Goal: Task Accomplishment & Management: Manage account settings

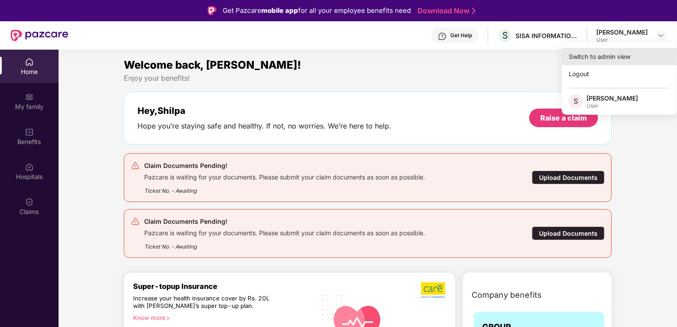
click at [618, 59] on div "Switch to admin view" at bounding box center [618, 56] width 115 height 17
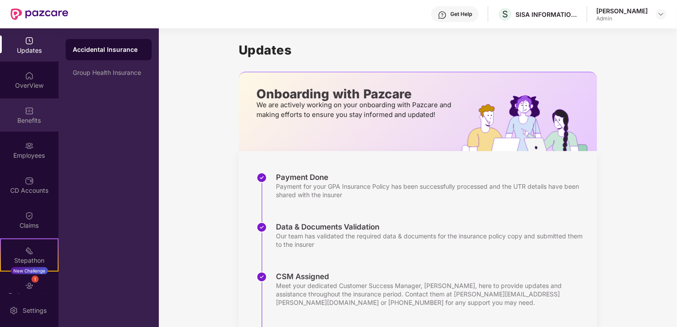
click at [20, 111] on div "Benefits" at bounding box center [29, 114] width 59 height 33
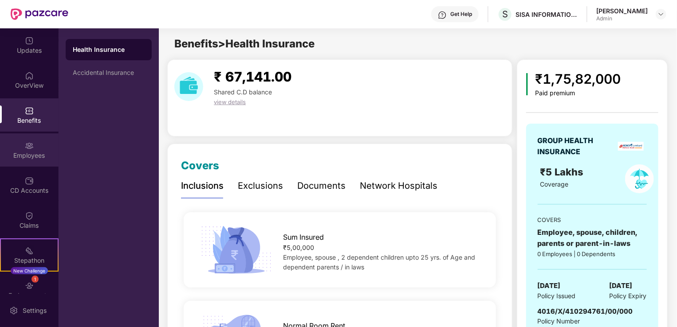
click at [28, 152] on div "Employees" at bounding box center [29, 155] width 59 height 9
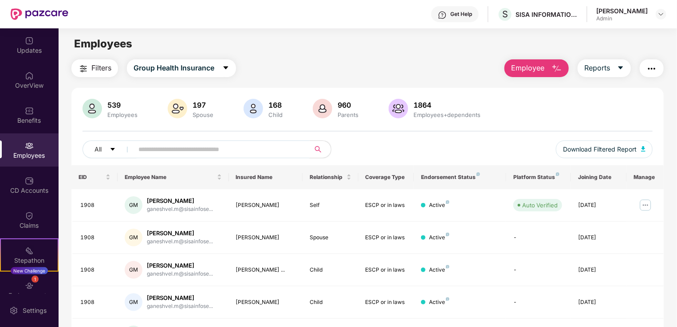
click at [191, 148] on input "text" at bounding box center [217, 149] width 159 height 13
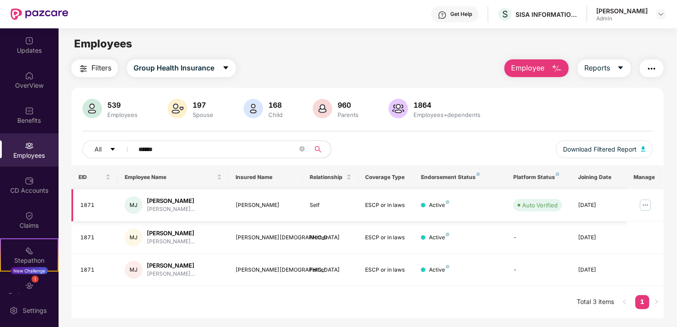
type input "******"
click at [160, 200] on div "[PERSON_NAME]" at bounding box center [171, 201] width 48 height 8
click at [648, 202] on img at bounding box center [645, 205] width 14 height 14
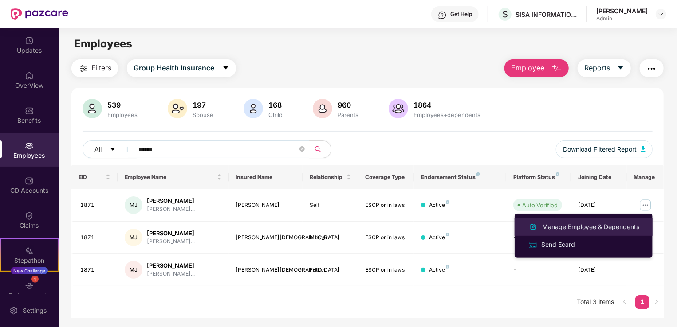
click at [614, 226] on div "Manage Employee & Dependents" at bounding box center [590, 227] width 101 height 10
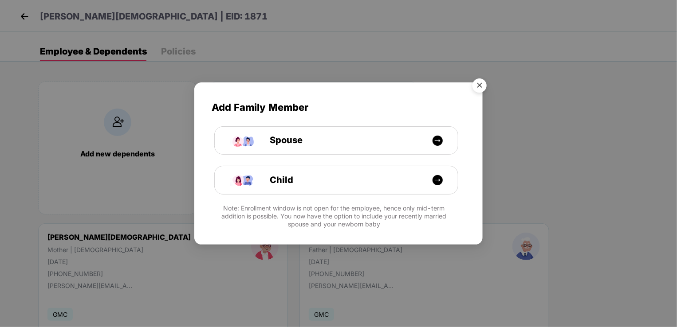
click at [477, 85] on img "Close" at bounding box center [479, 86] width 25 height 25
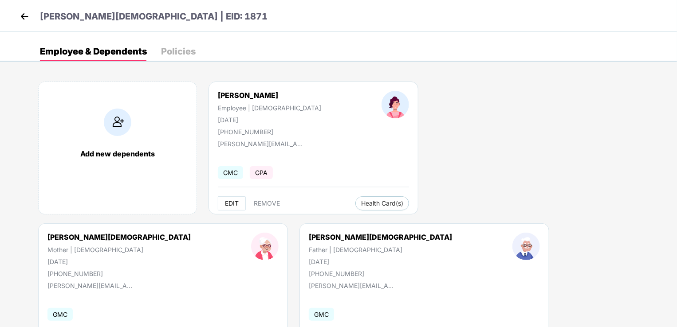
click at [234, 201] on span "EDIT" at bounding box center [232, 203] width 14 height 7
select select "******"
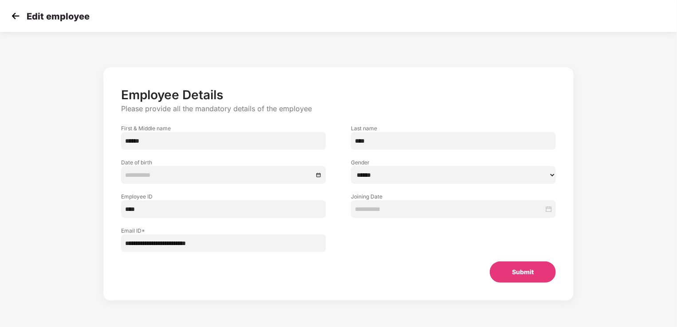
type input "**********"
click at [10, 17] on img at bounding box center [15, 15] width 13 height 13
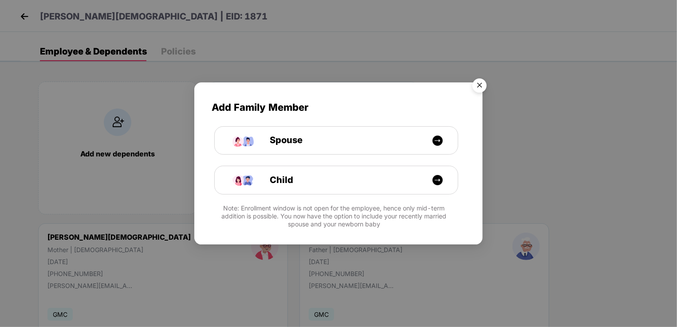
click at [479, 82] on img "Close" at bounding box center [479, 86] width 25 height 25
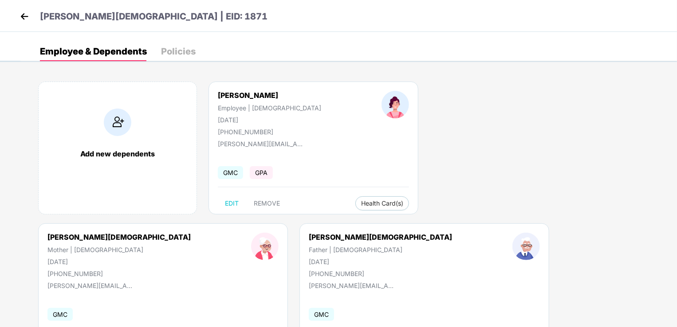
click at [235, 129] on div "[PHONE_NUMBER]" at bounding box center [269, 132] width 103 height 8
click at [263, 132] on div "[PHONE_NUMBER]" at bounding box center [269, 132] width 103 height 8
drag, startPoint x: 264, startPoint y: 132, endPoint x: 200, endPoint y: 127, distance: 64.0
click at [200, 127] on div "[PERSON_NAME] Employee | [DEMOGRAPHIC_DATA] [DATE] [PHONE_NUMBER]" at bounding box center [270, 113] width 164 height 45
click at [279, 238] on div "Add new dependents [PERSON_NAME] Employee | [DEMOGRAPHIC_DATA] [DATE] [PHONE_NU…" at bounding box center [348, 223] width 656 height 310
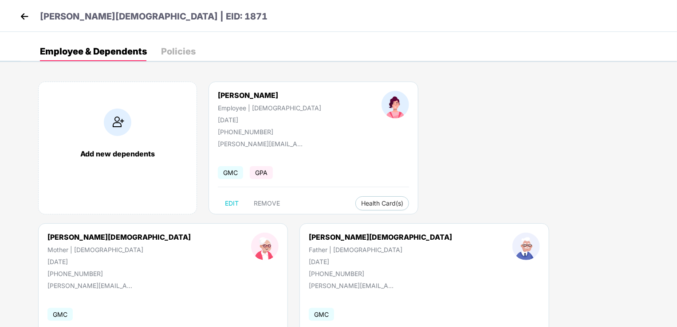
click at [22, 16] on img at bounding box center [24, 16] width 13 height 13
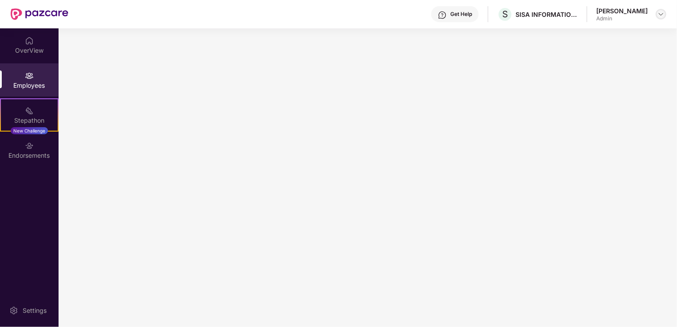
click at [660, 12] on img at bounding box center [660, 14] width 7 height 7
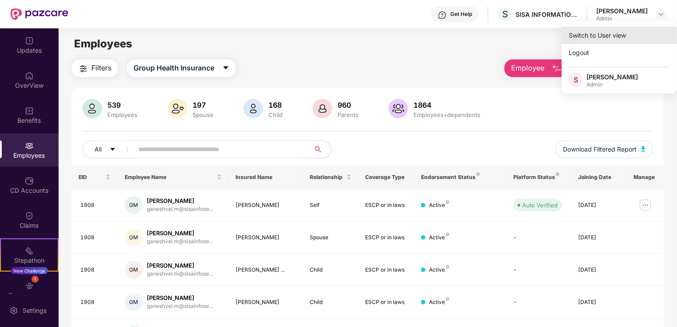
click at [611, 33] on div "Switch to User view" at bounding box center [618, 35] width 115 height 17
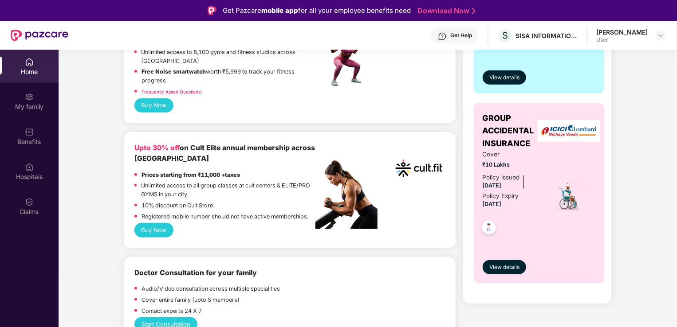
scroll to position [399, 0]
click at [151, 231] on button "Buy Now" at bounding box center [153, 230] width 39 height 14
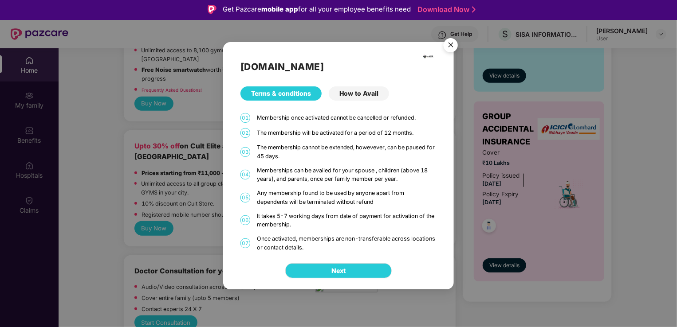
scroll to position [0, 0]
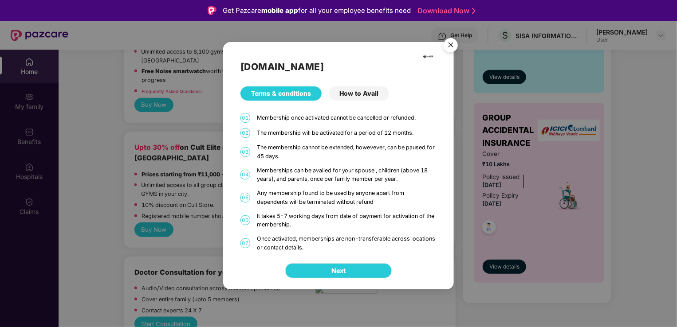
click at [335, 273] on span "Next" at bounding box center [338, 271] width 14 height 10
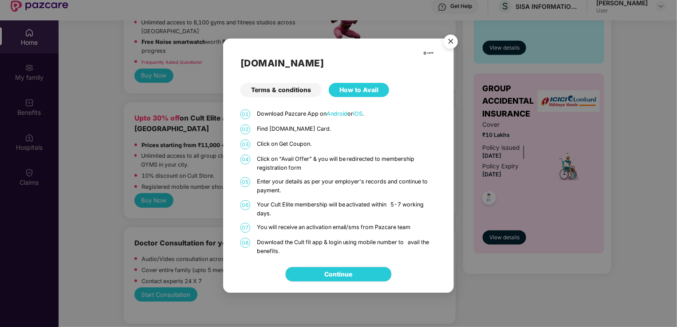
scroll to position [44, 0]
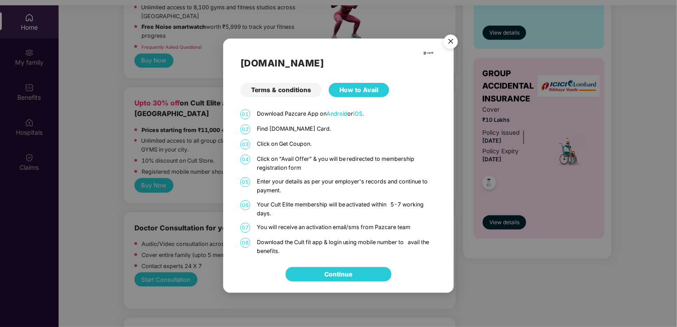
click at [454, 41] on img "Close" at bounding box center [450, 43] width 25 height 25
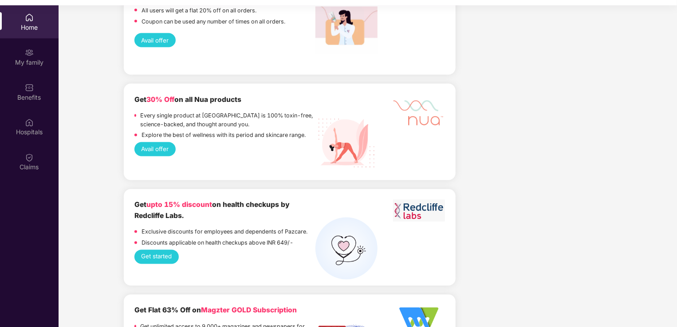
scroll to position [2428, 0]
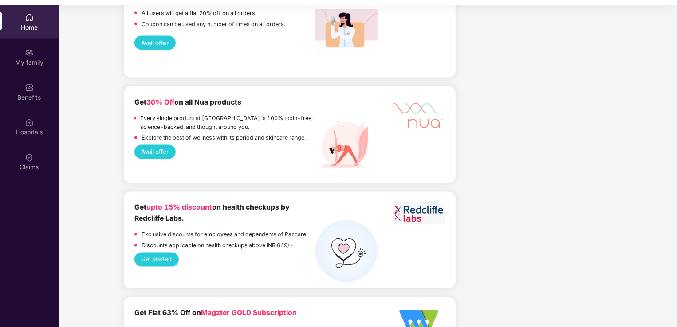
click at [161, 145] on button "Avail offer" at bounding box center [154, 152] width 41 height 14
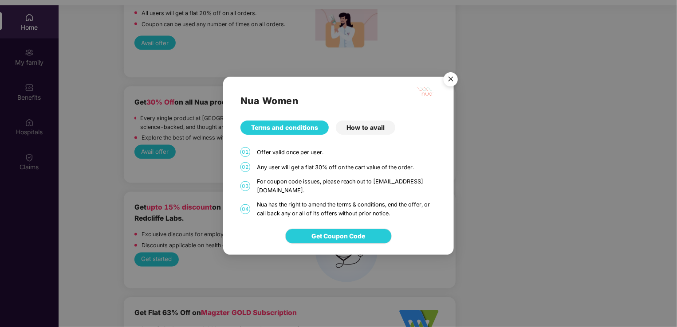
click at [443, 84] on img "Close" at bounding box center [450, 80] width 25 height 25
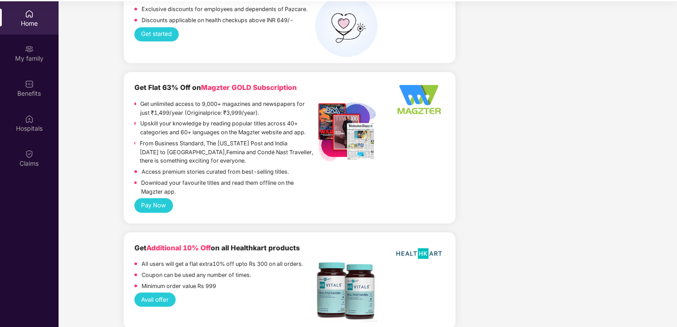
scroll to position [50, 0]
